Goal: Find specific page/section: Find specific page/section

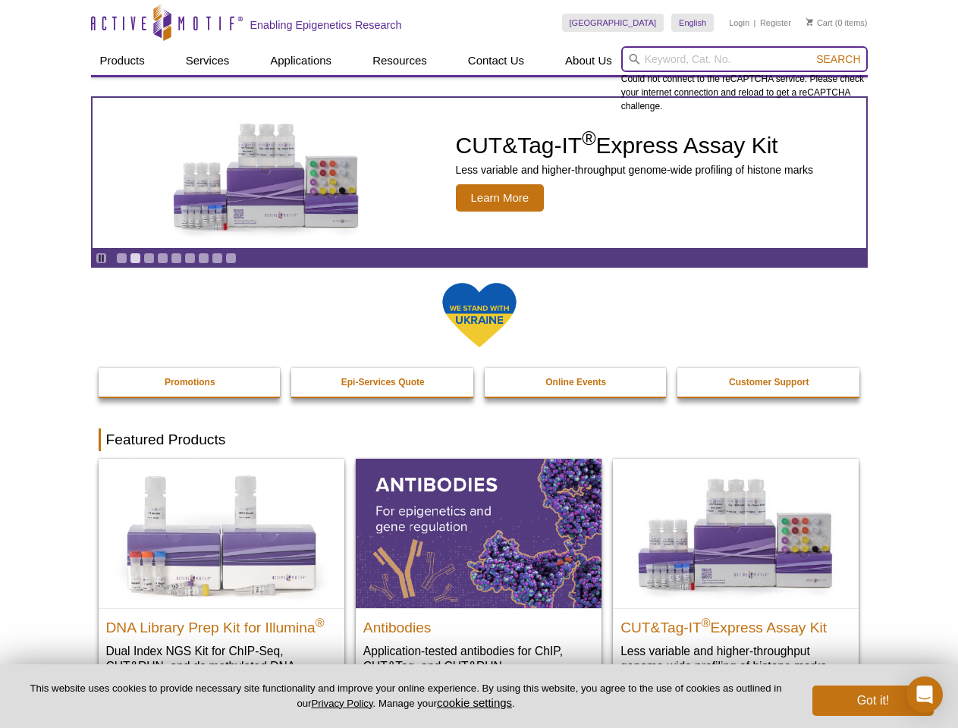
click at [744, 59] on input "search" at bounding box center [744, 59] width 247 height 26
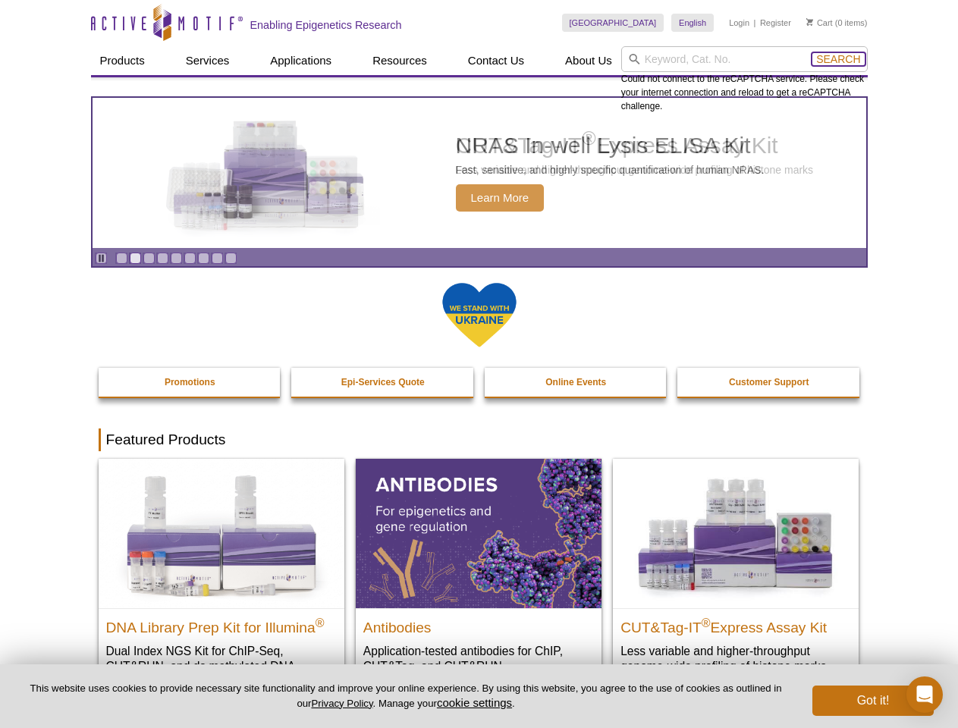
click at [838, 59] on span "Search" at bounding box center [838, 59] width 44 height 12
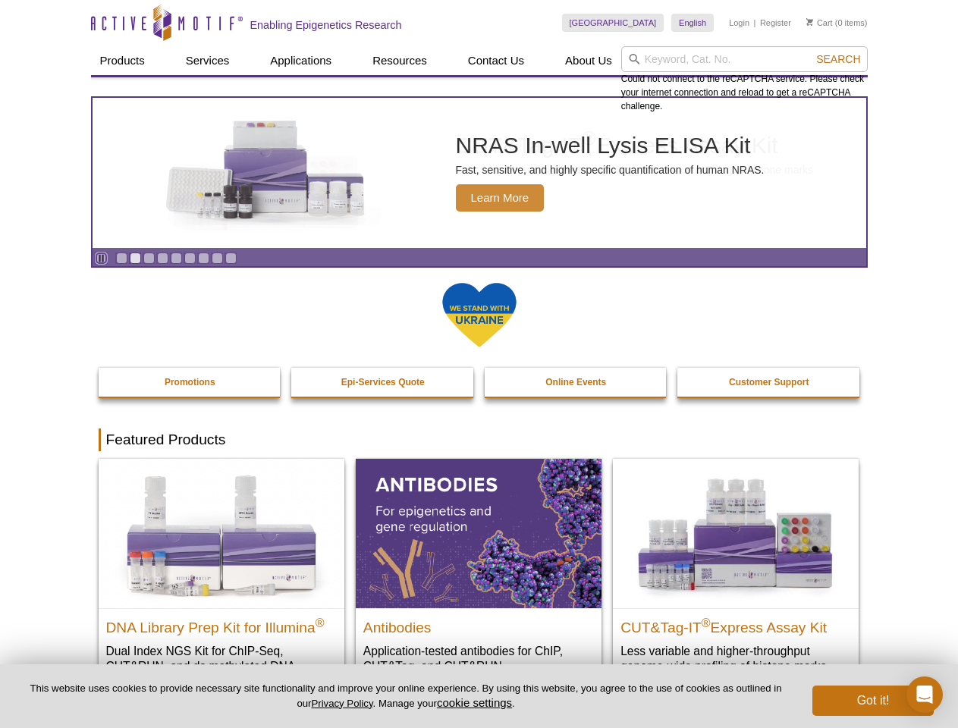
click at [101, 258] on icon "Pause" at bounding box center [101, 258] width 10 height 10
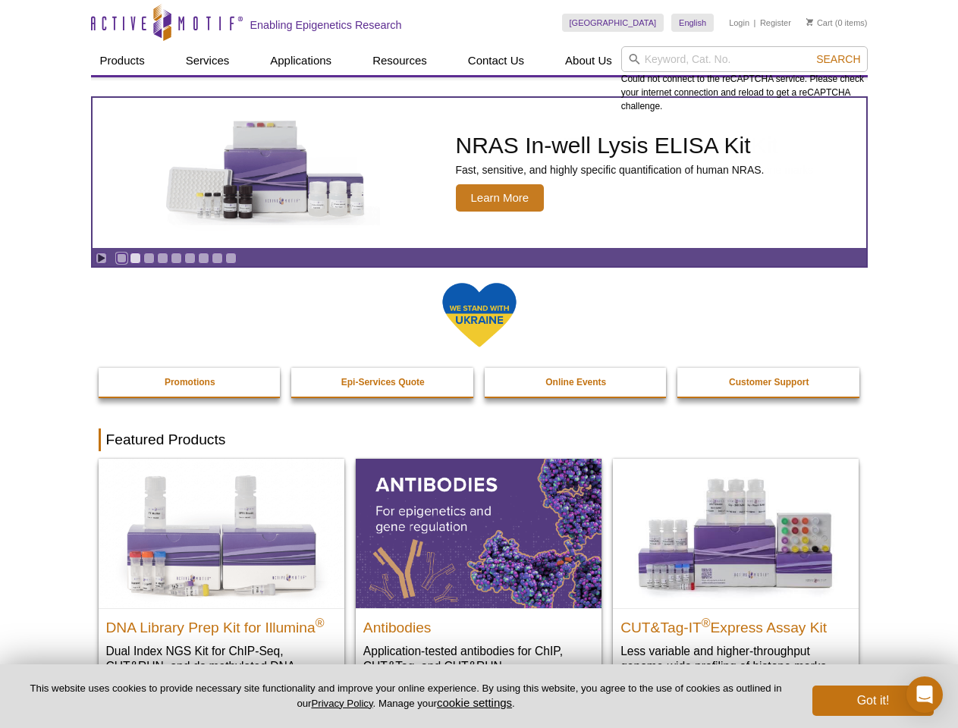
click at [121, 258] on link "Go to slide 1" at bounding box center [121, 258] width 11 height 11
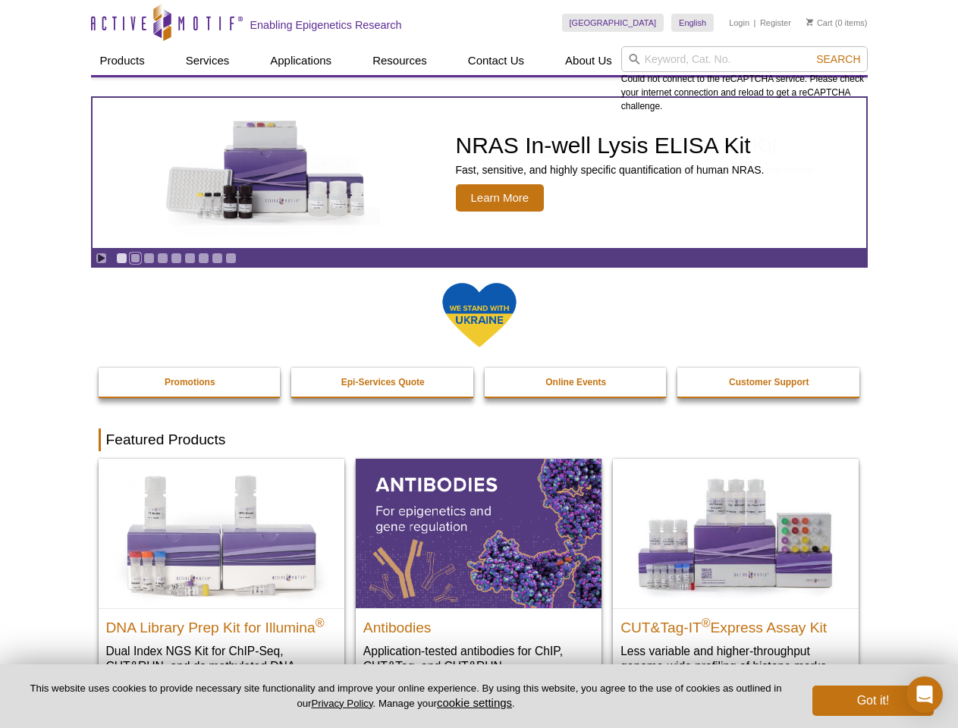
click at [135, 258] on link "Go to slide 2" at bounding box center [135, 258] width 11 height 11
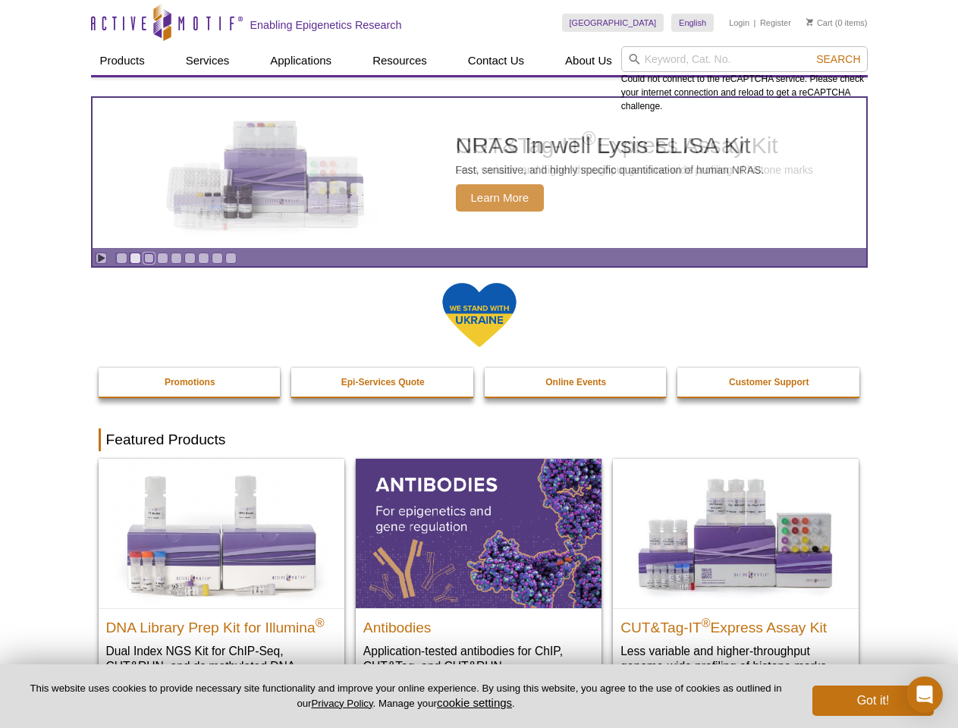
click at [149, 258] on link "Go to slide 3" at bounding box center [148, 258] width 11 height 11
click at [162, 258] on link "Go to slide 4" at bounding box center [162, 258] width 11 height 11
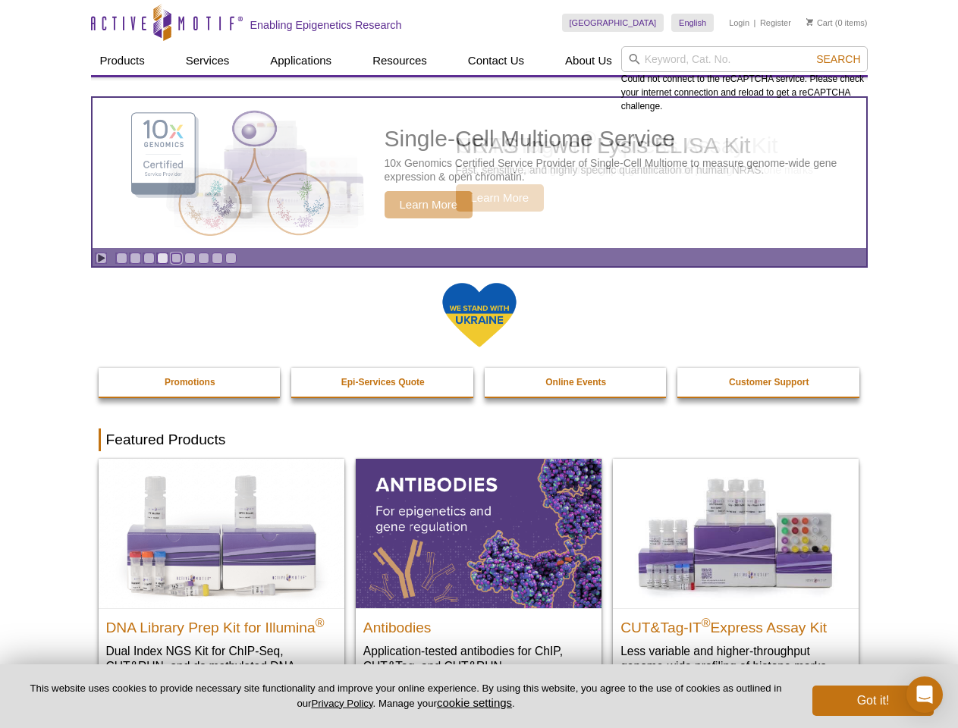
click at [176, 258] on link "Go to slide 5" at bounding box center [176, 258] width 11 height 11
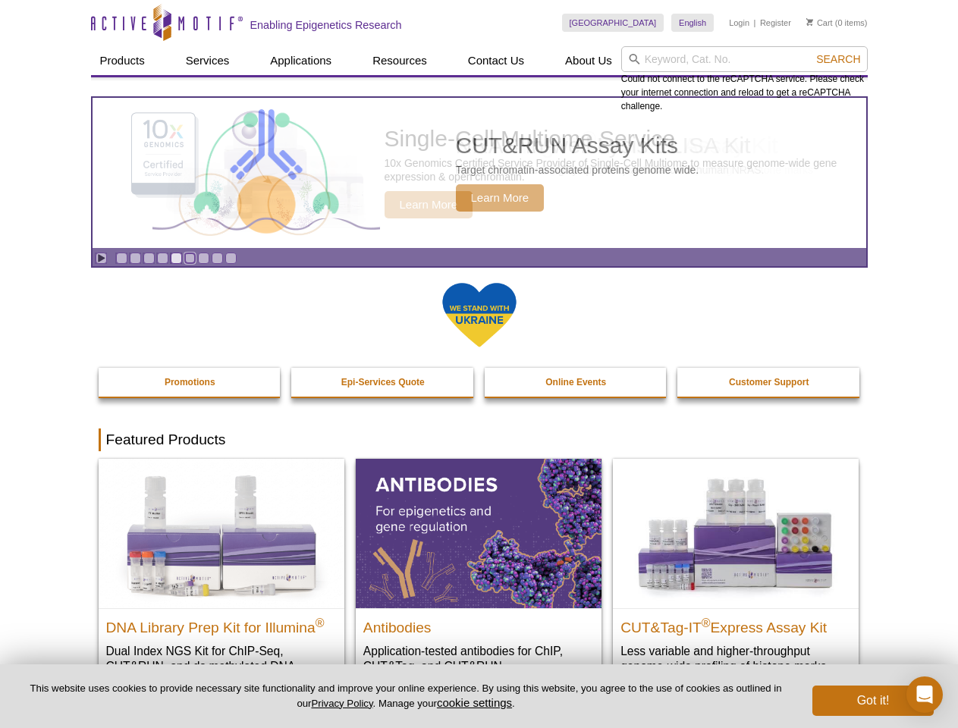
click at [190, 258] on link "Go to slide 6" at bounding box center [189, 258] width 11 height 11
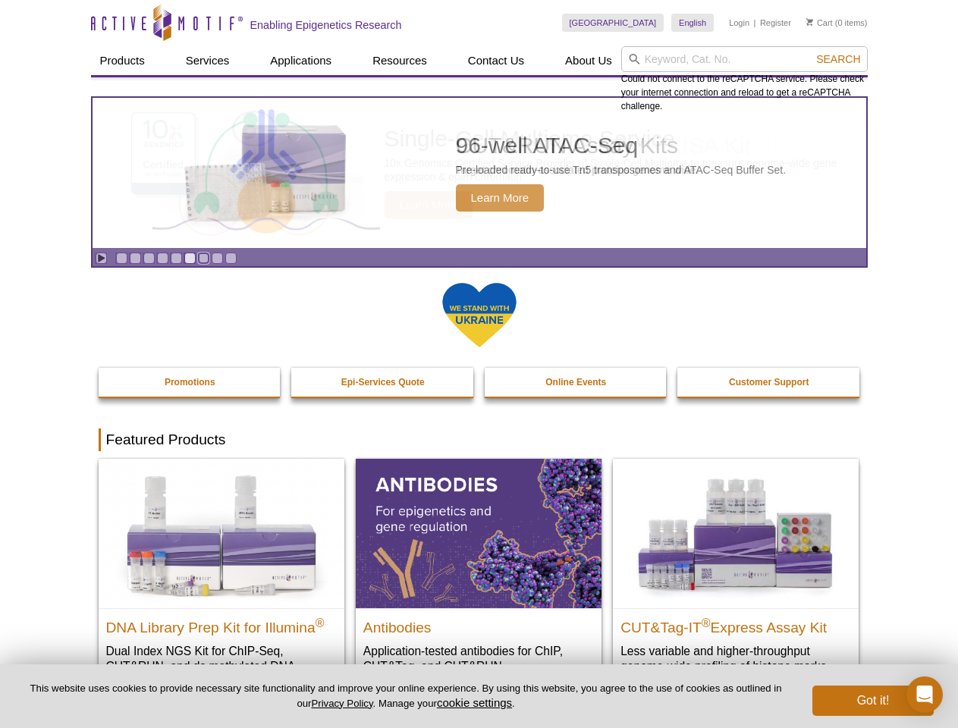
click at [203, 258] on link "Go to slide 7" at bounding box center [203, 258] width 11 height 11
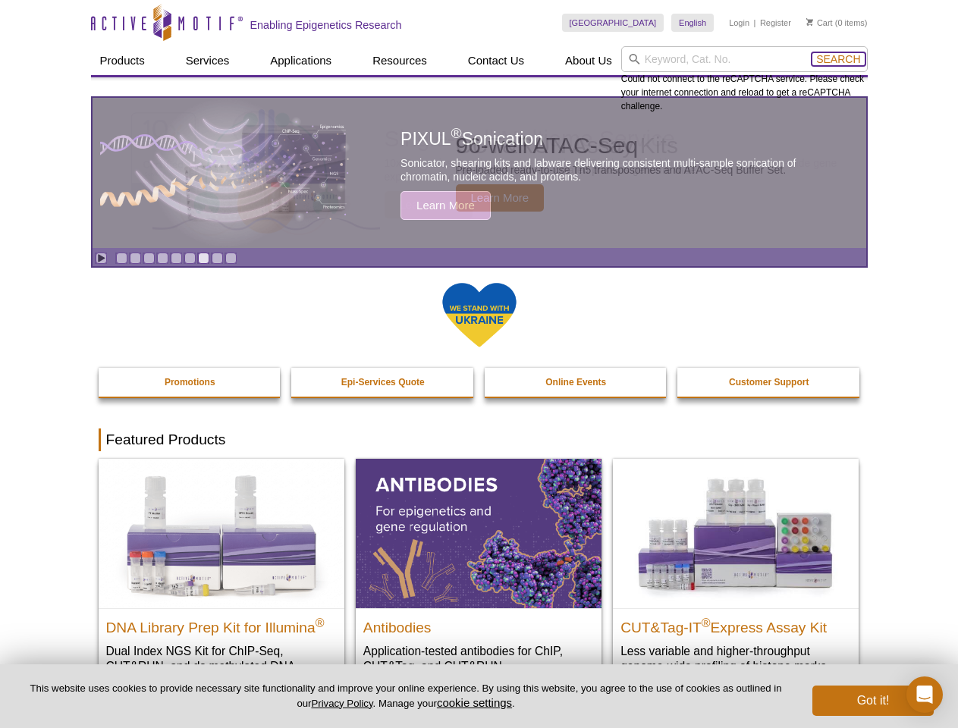
click at [838, 59] on span "Search" at bounding box center [838, 59] width 44 height 12
